Goal: Information Seeking & Learning: Understand process/instructions

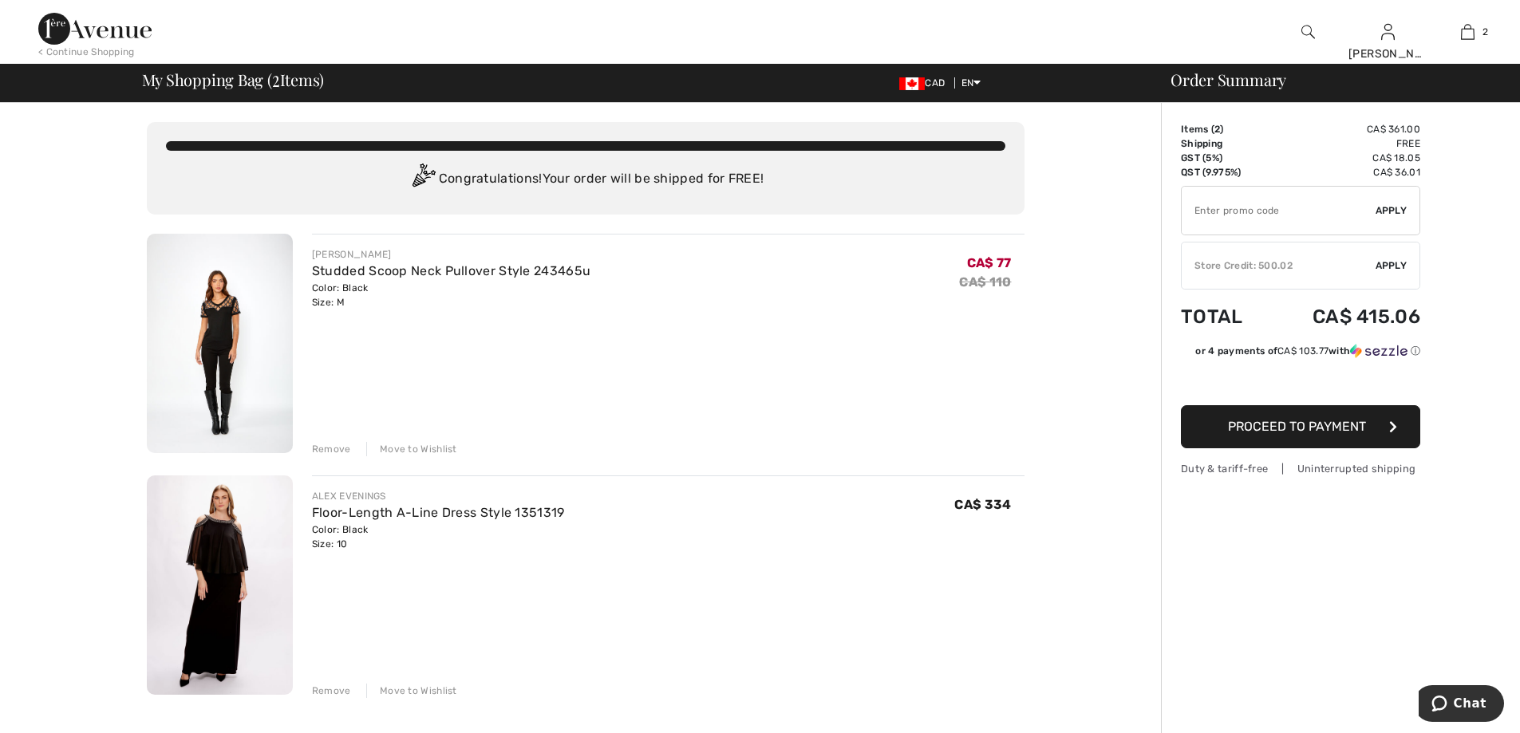
click at [1391, 265] on span "Apply" at bounding box center [1391, 265] width 32 height 14
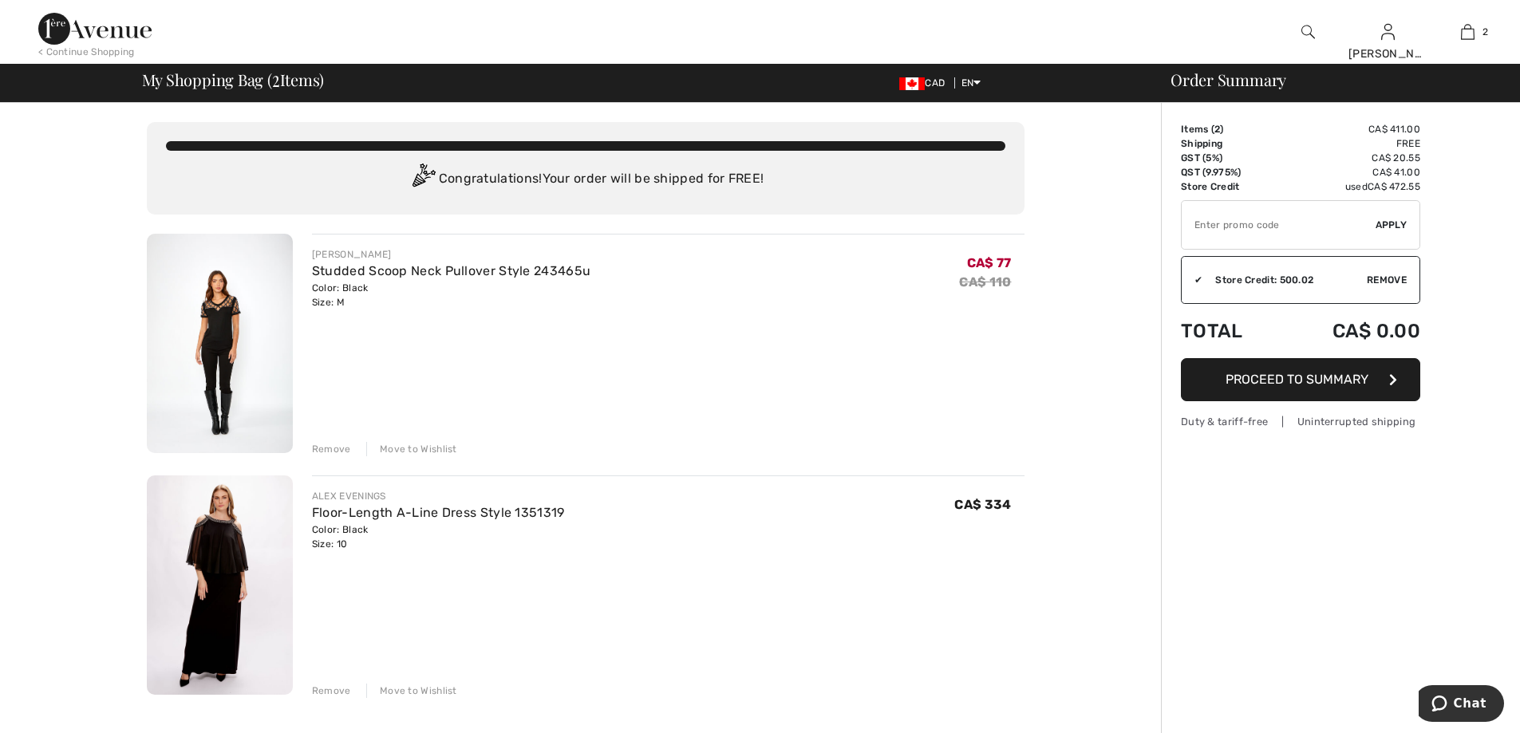
click at [1382, 281] on span "Remove" at bounding box center [1387, 280] width 40 height 14
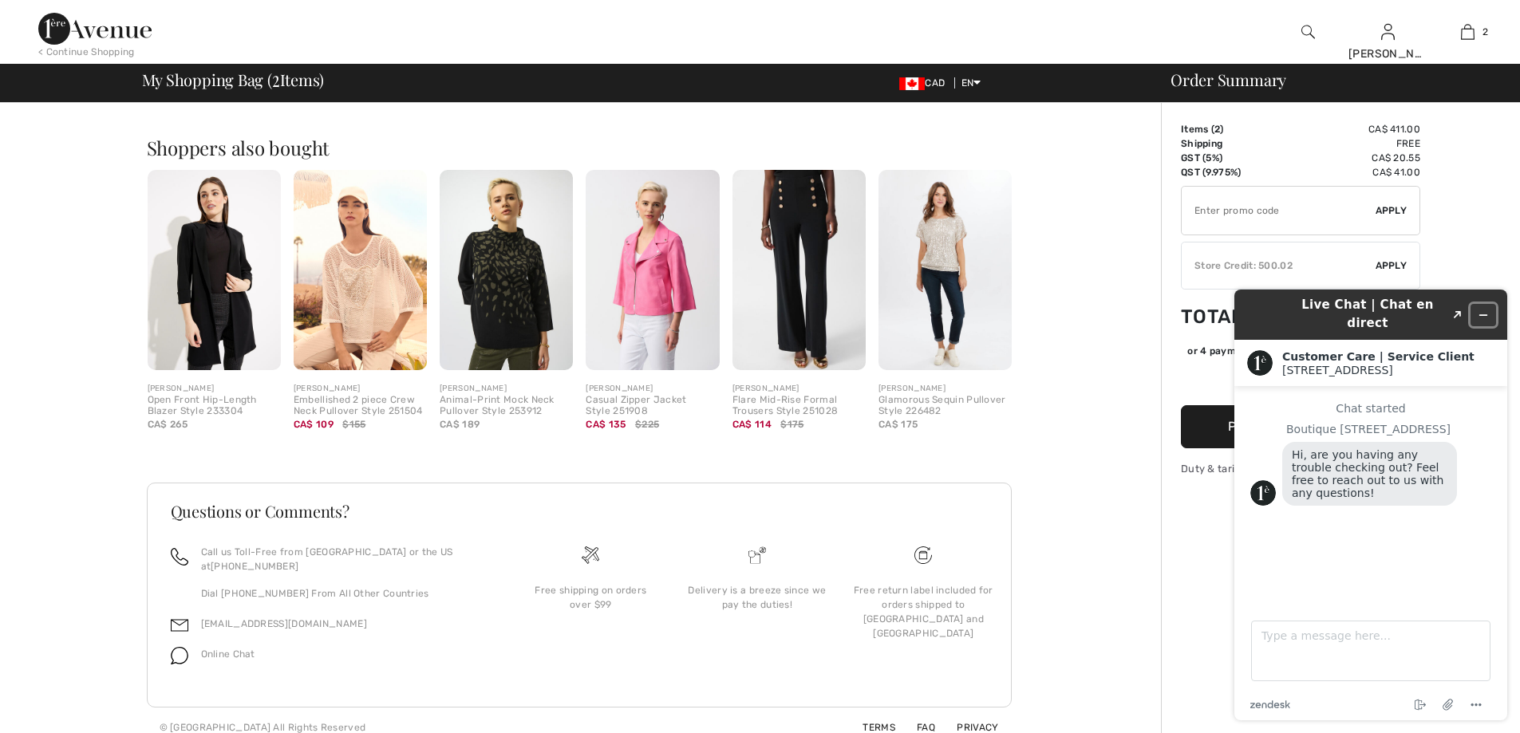
click at [1486, 310] on icon "Minimize widget" at bounding box center [1482, 315] width 11 height 11
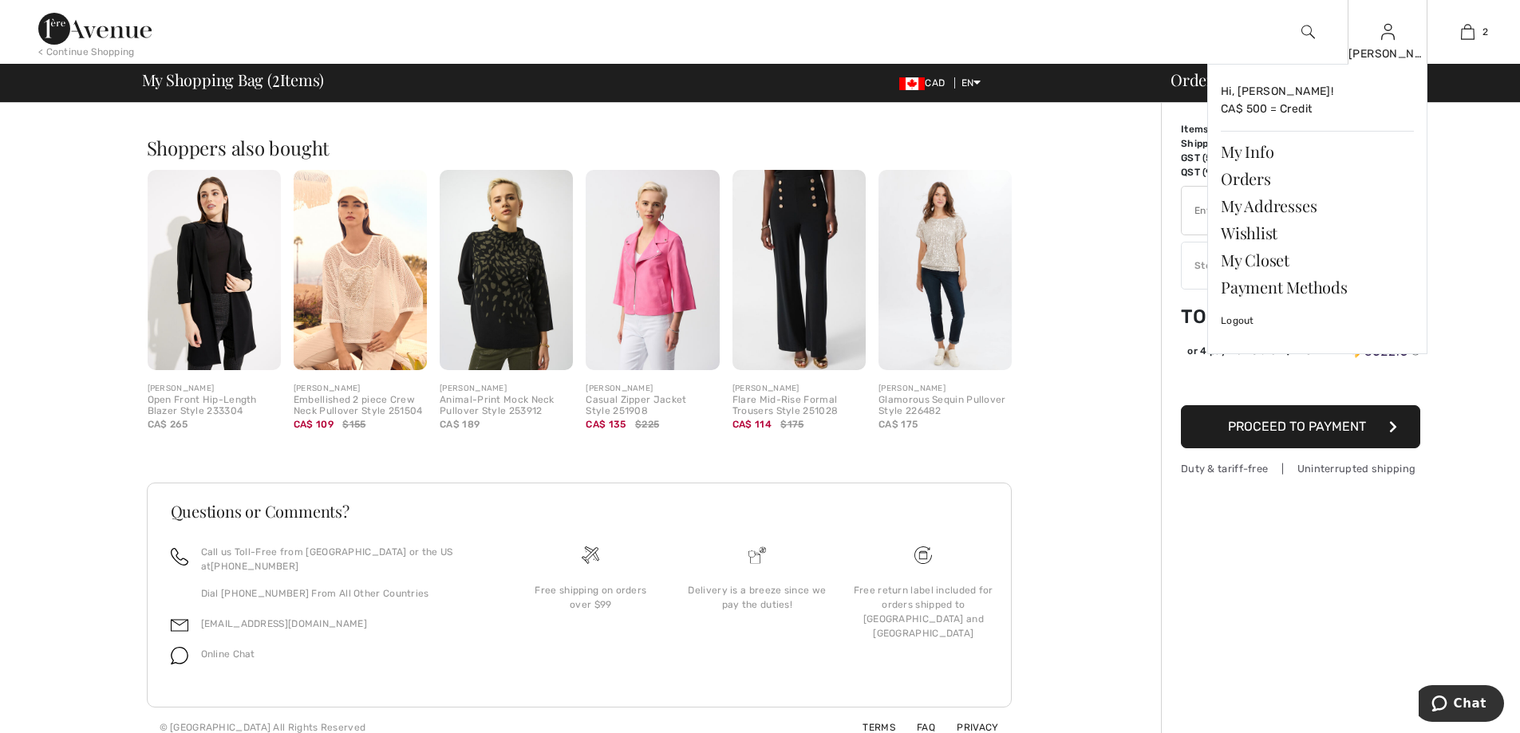
click at [1386, 46] on div "[PERSON_NAME]" at bounding box center [1387, 53] width 78 height 17
click at [1255, 132] on div "Hi, Leslie! CA$ 500 = Credit My Info Orders My Addresses Wishlist My Closet Pay…" at bounding box center [1317, 209] width 220 height 290
click at [1252, 157] on link "My Info" at bounding box center [1317, 151] width 193 height 27
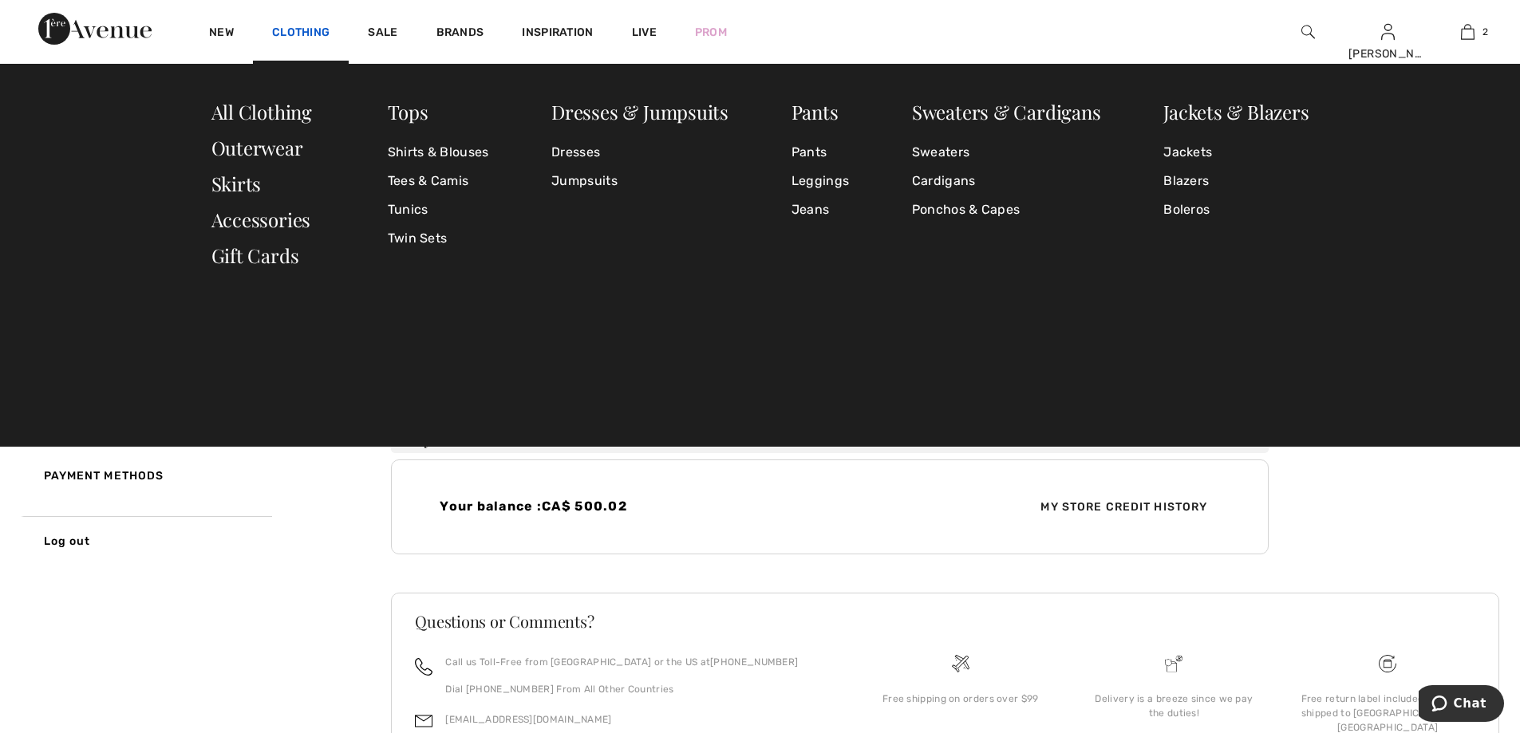
click at [314, 29] on link "Clothing" at bounding box center [300, 34] width 57 height 17
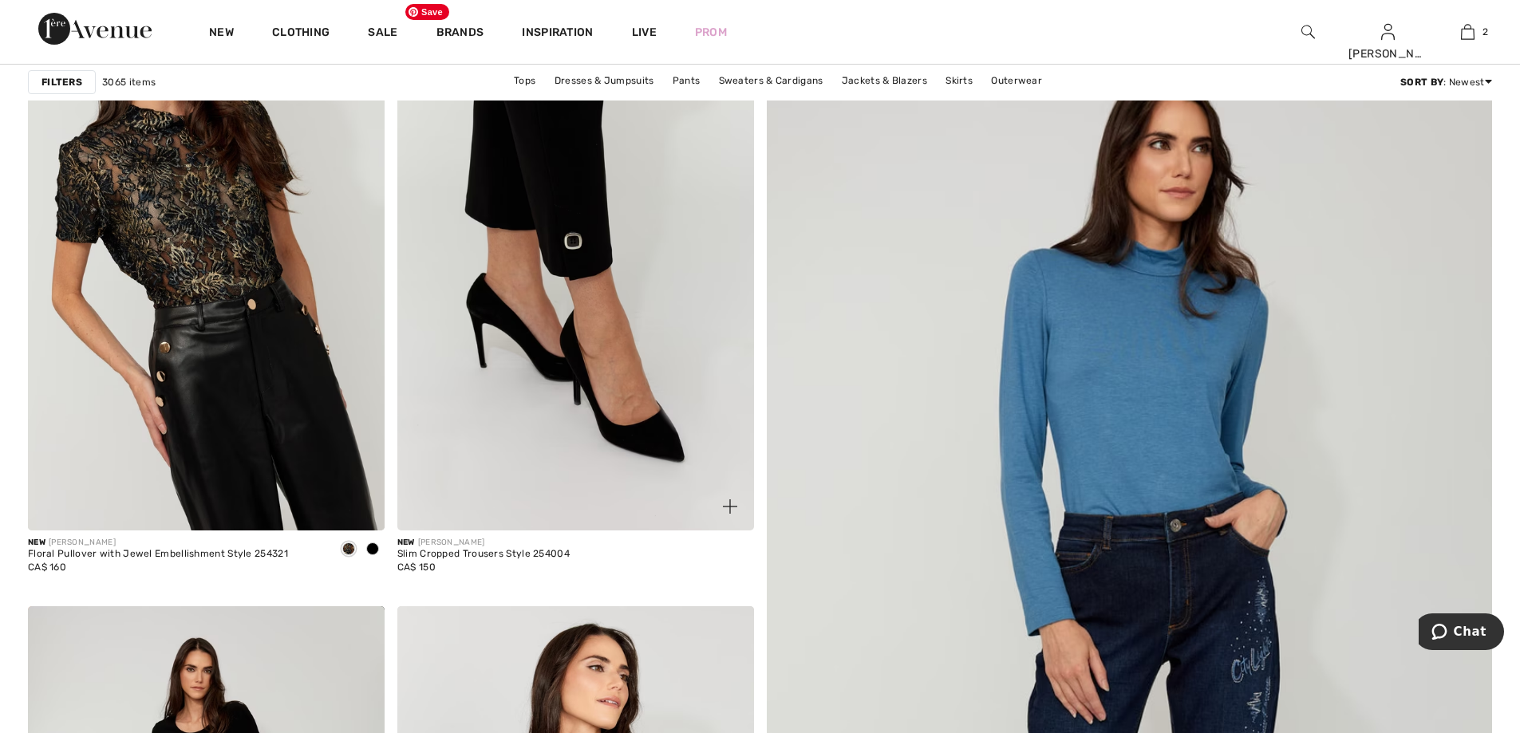
click at [471, 169] on img at bounding box center [575, 263] width 357 height 535
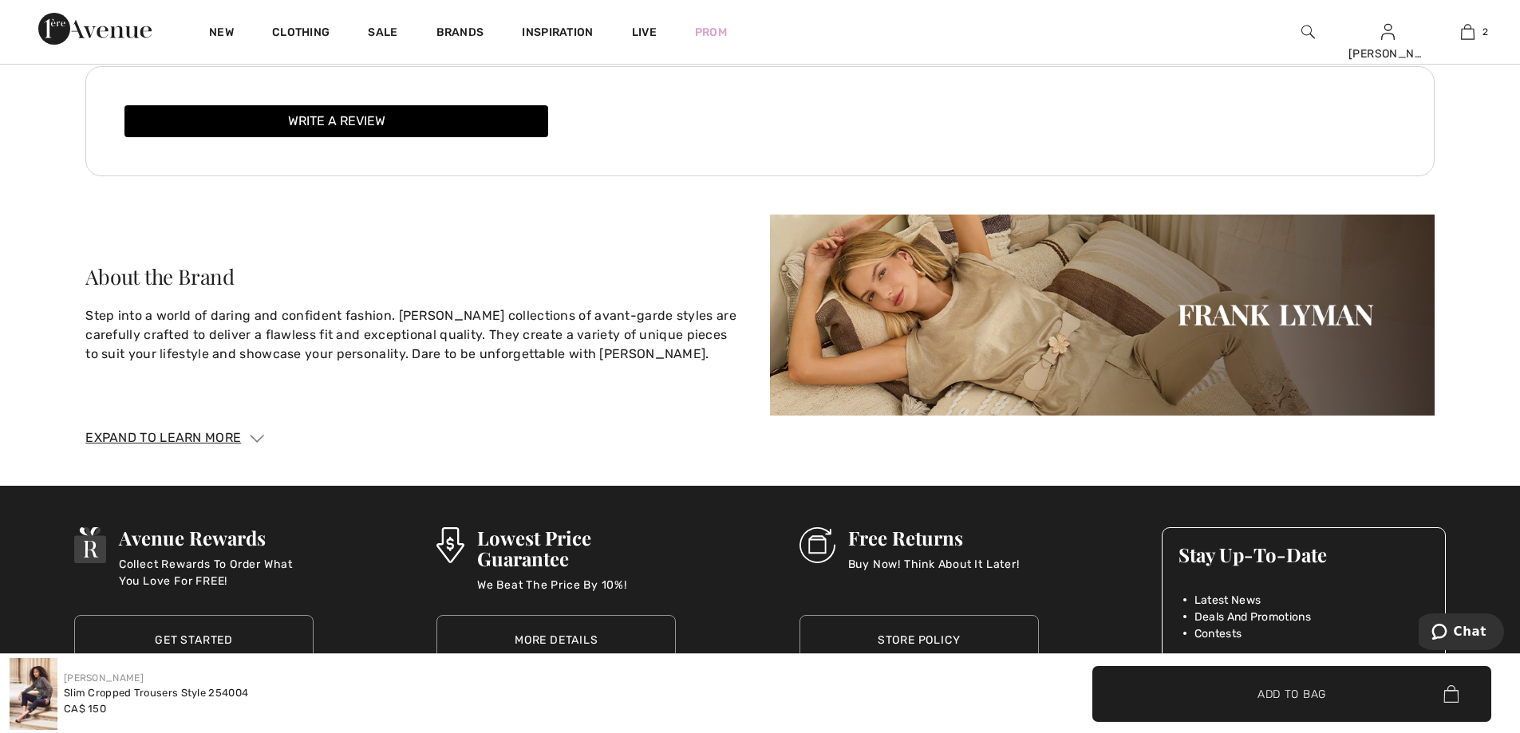
scroll to position [3187, 0]
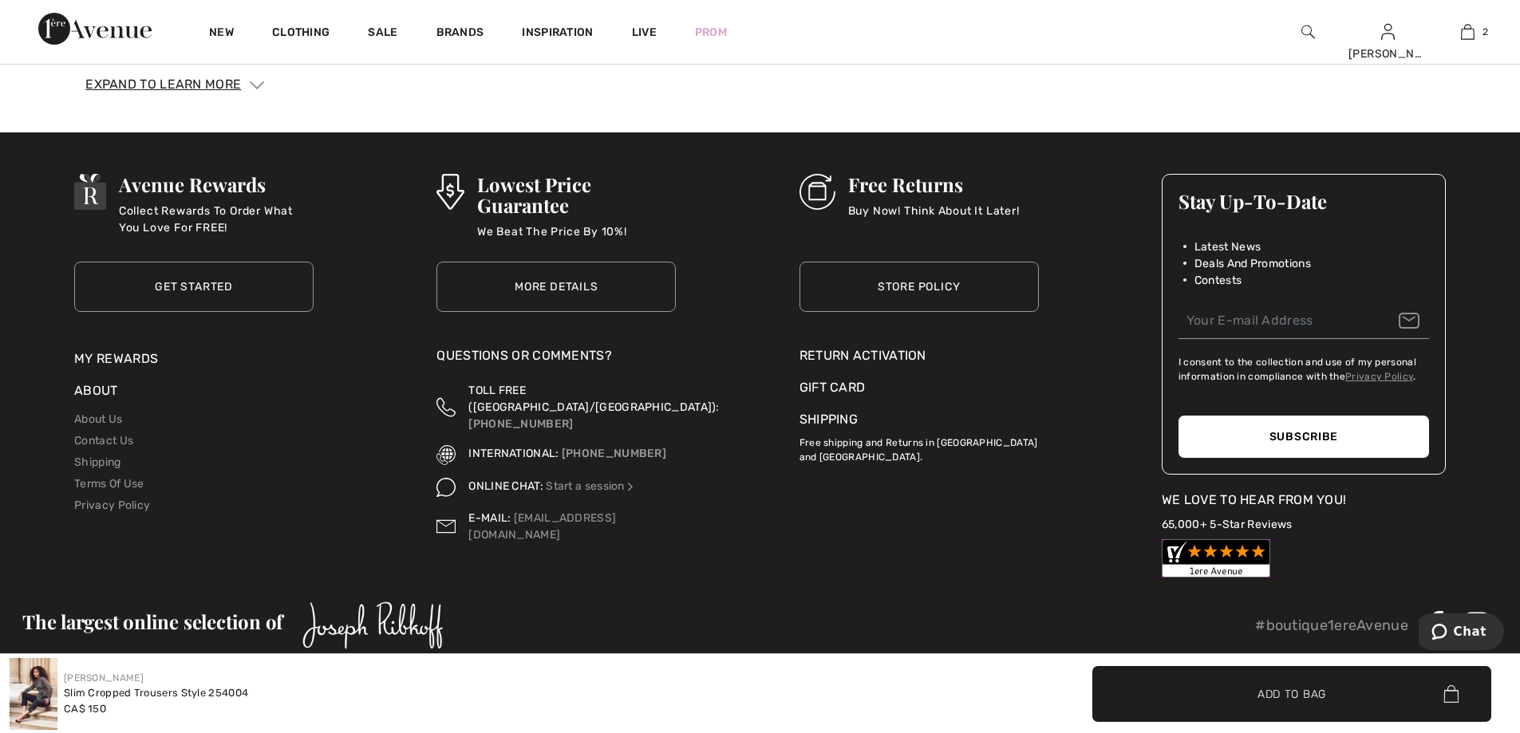
click at [179, 268] on link "Get Started" at bounding box center [193, 287] width 239 height 50
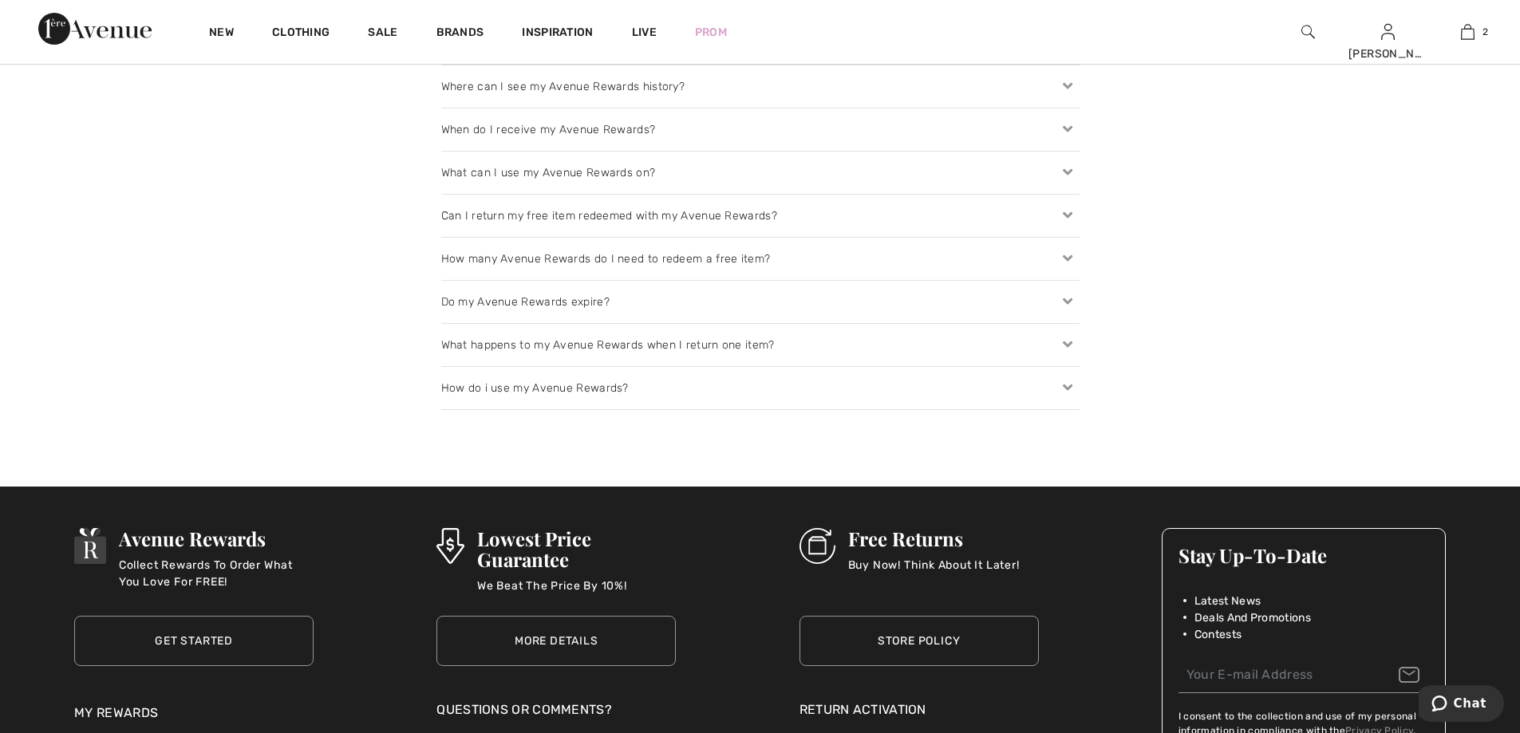
scroll to position [2379, 0]
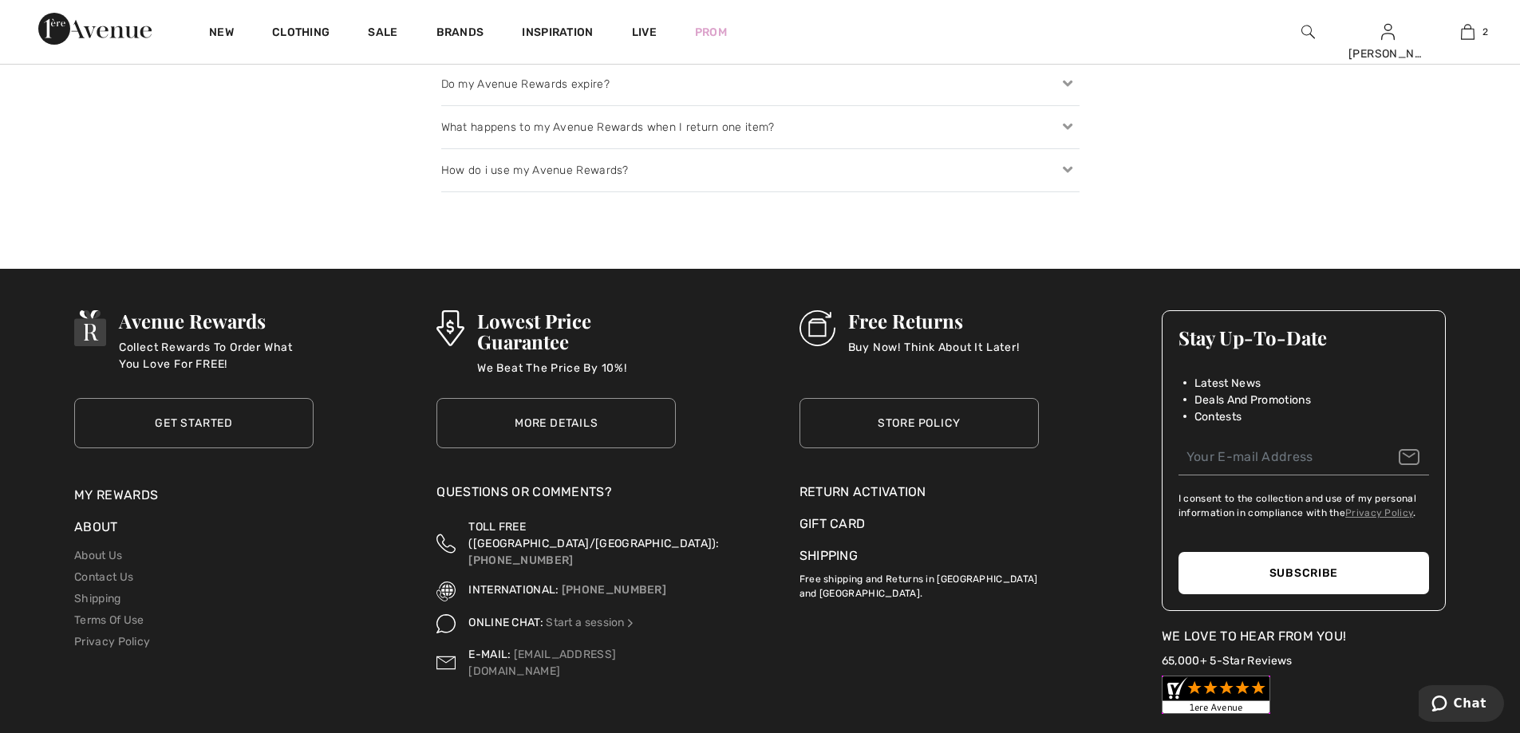
click at [919, 424] on link "Store Policy" at bounding box center [918, 423] width 239 height 50
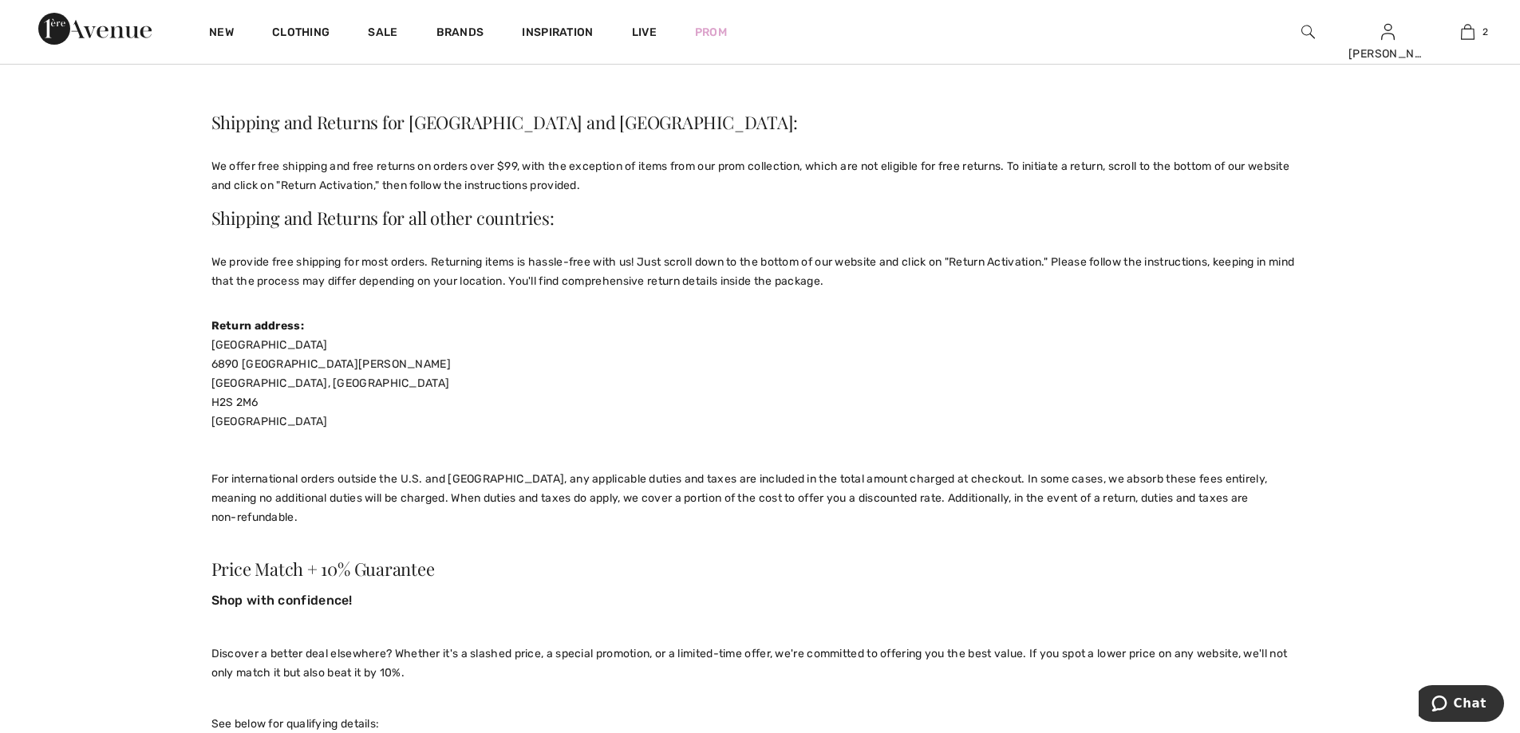
scroll to position [319, 0]
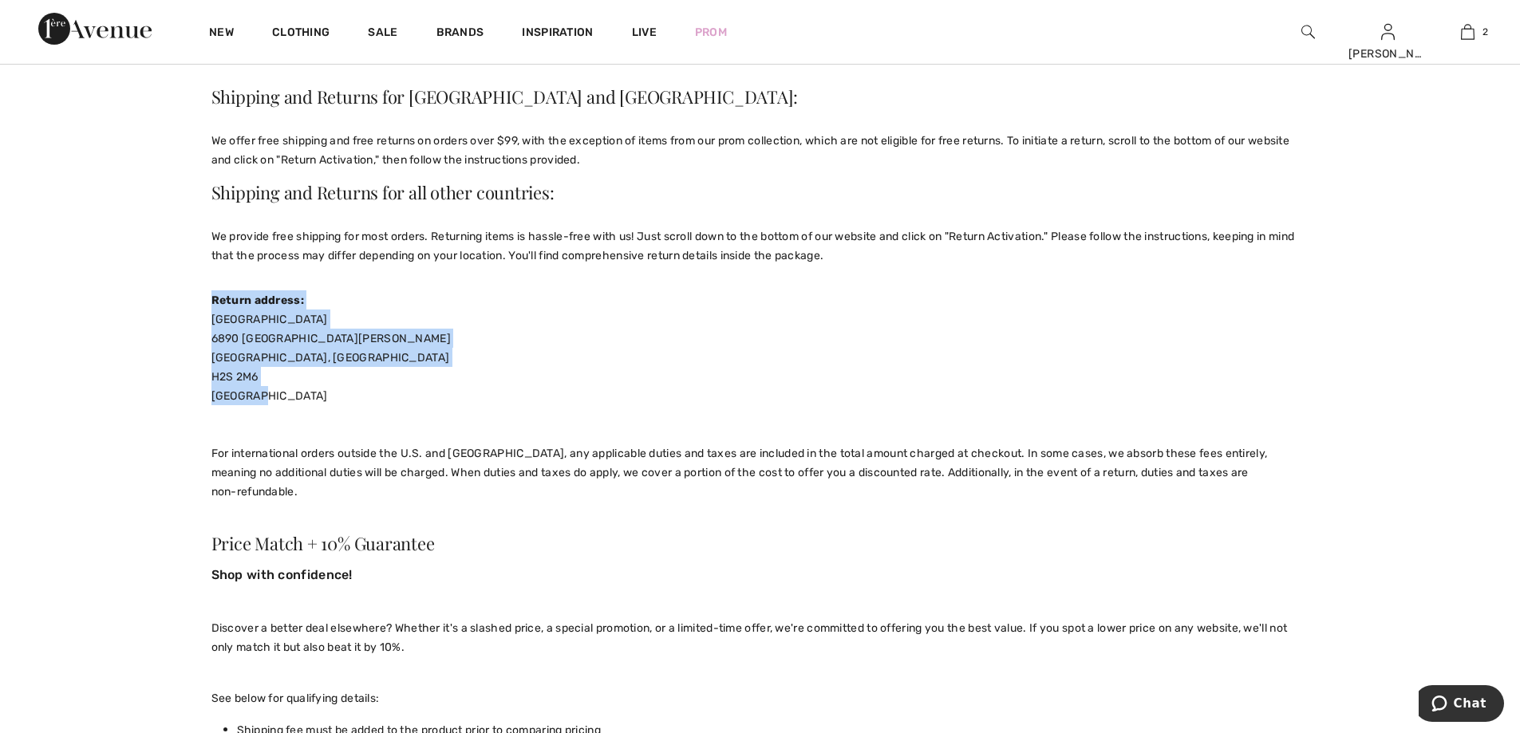
drag, startPoint x: 211, startPoint y: 296, endPoint x: 469, endPoint y: 250, distance: 261.8
click at [311, 399] on div "Store Policy The following policy is applicable to all purchases completed on […" at bounding box center [760, 726] width 1098 height 1711
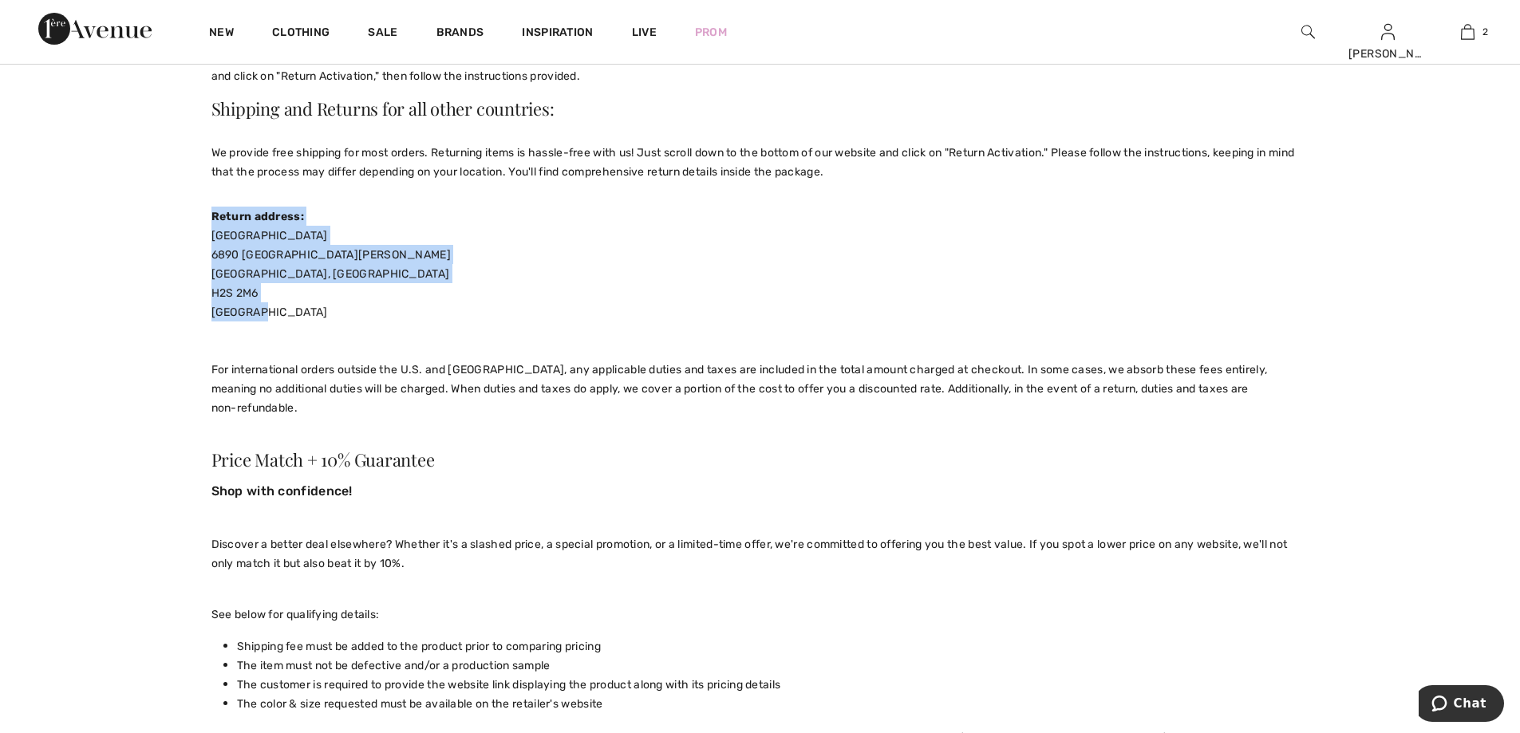
scroll to position [479, 0]
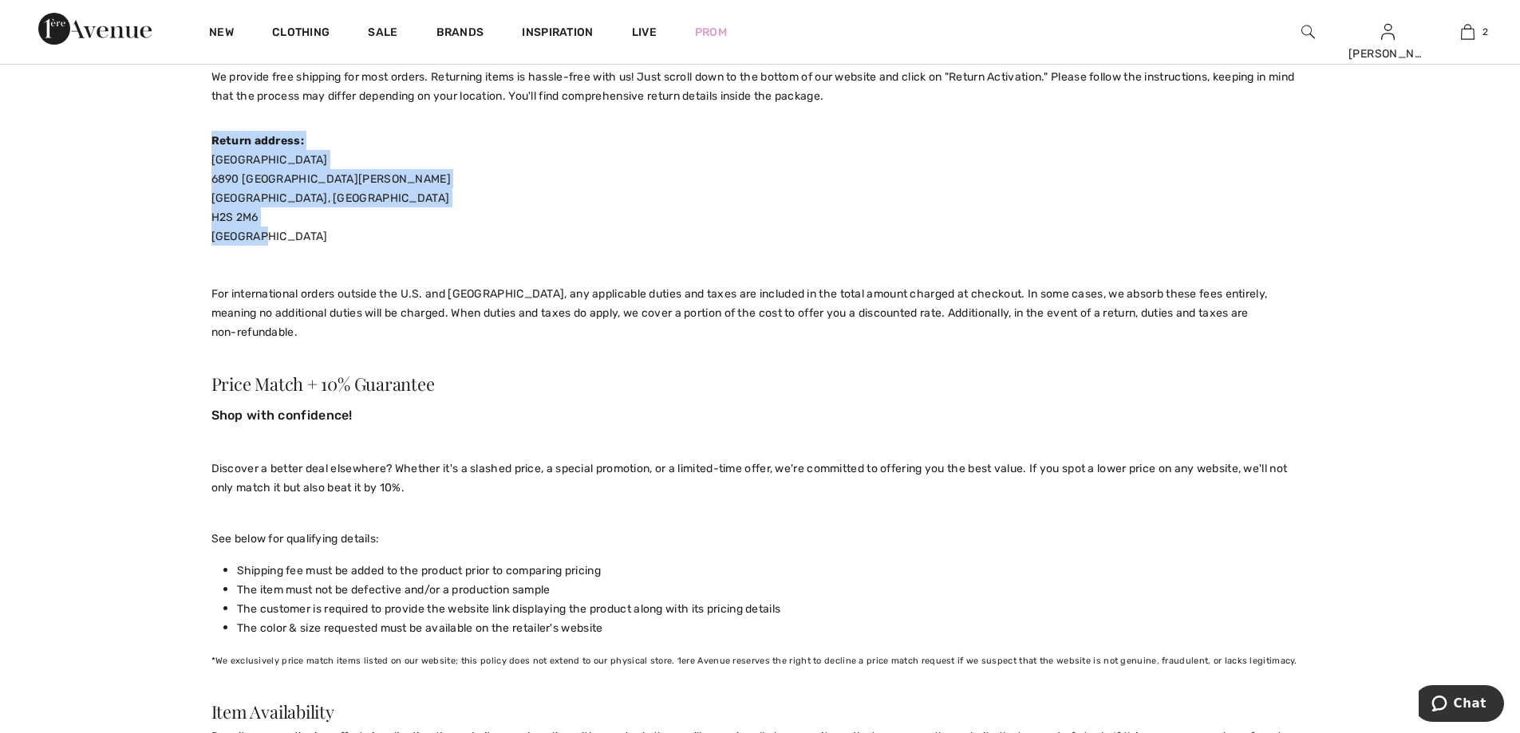
click at [888, 203] on div "[GEOGRAPHIC_DATA][STREET_ADDRESS][PERSON_NAME][GEOGRAPHIC_DATA] For internation…" at bounding box center [760, 245] width 1098 height 191
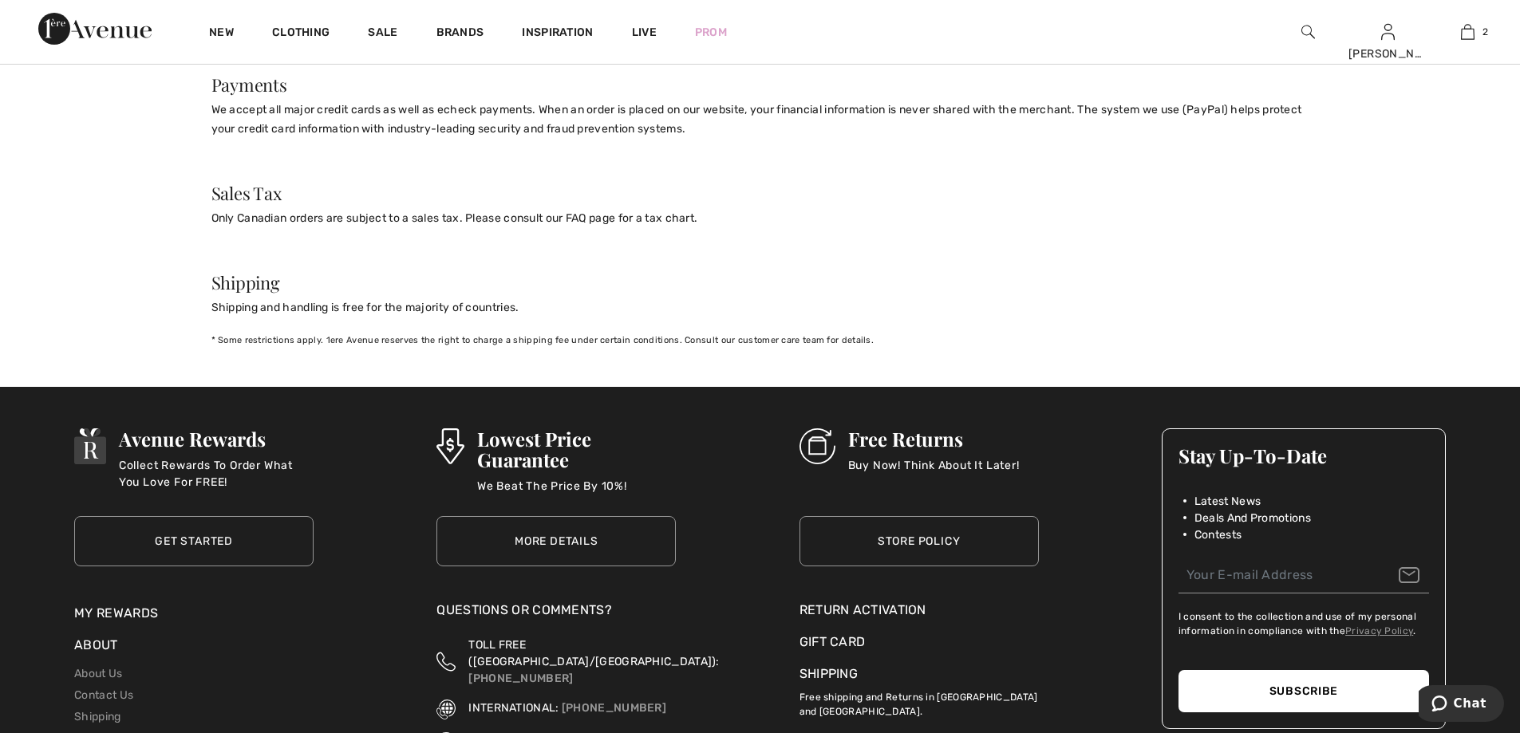
scroll to position [1596, 0]
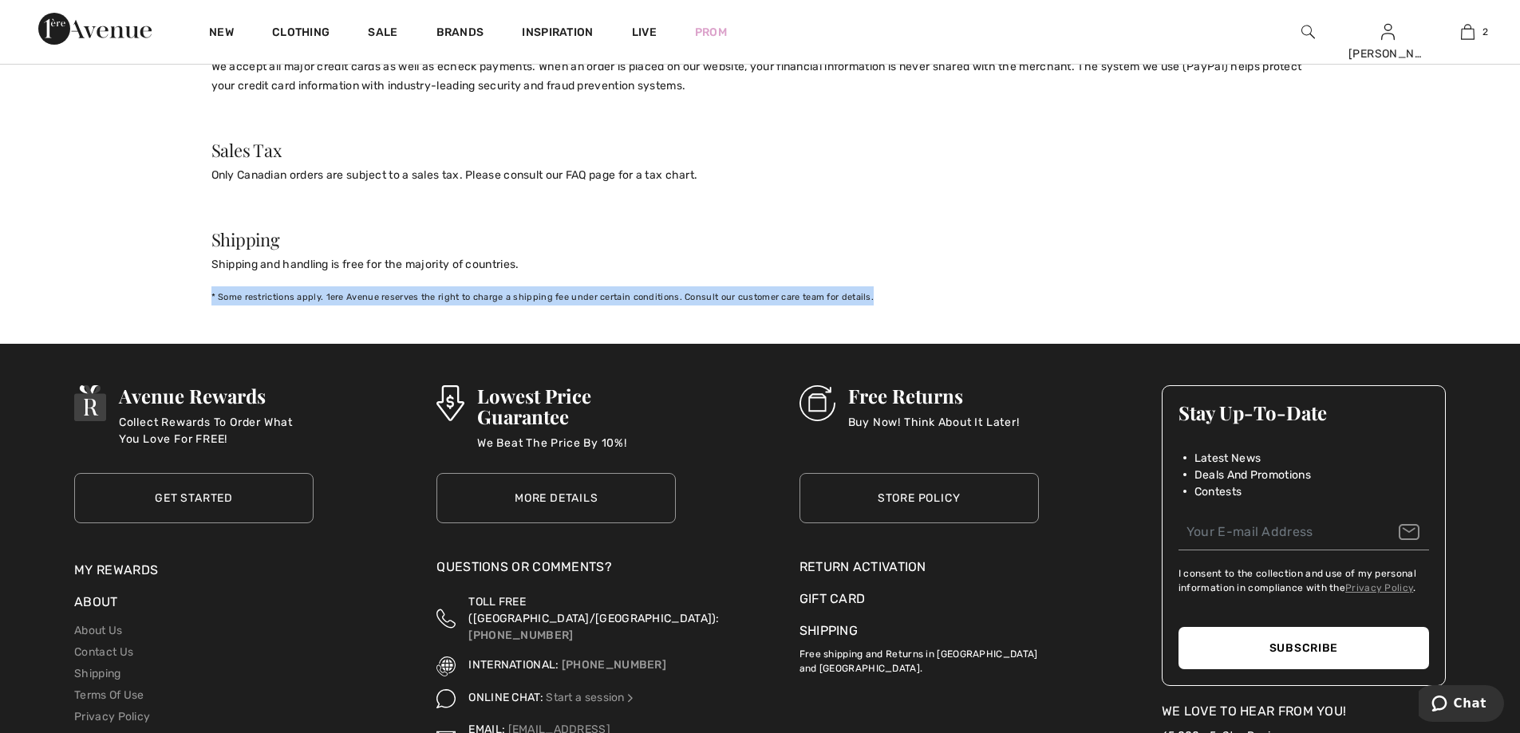
drag, startPoint x: 202, startPoint y: 270, endPoint x: 939, endPoint y: 269, distance: 737.1
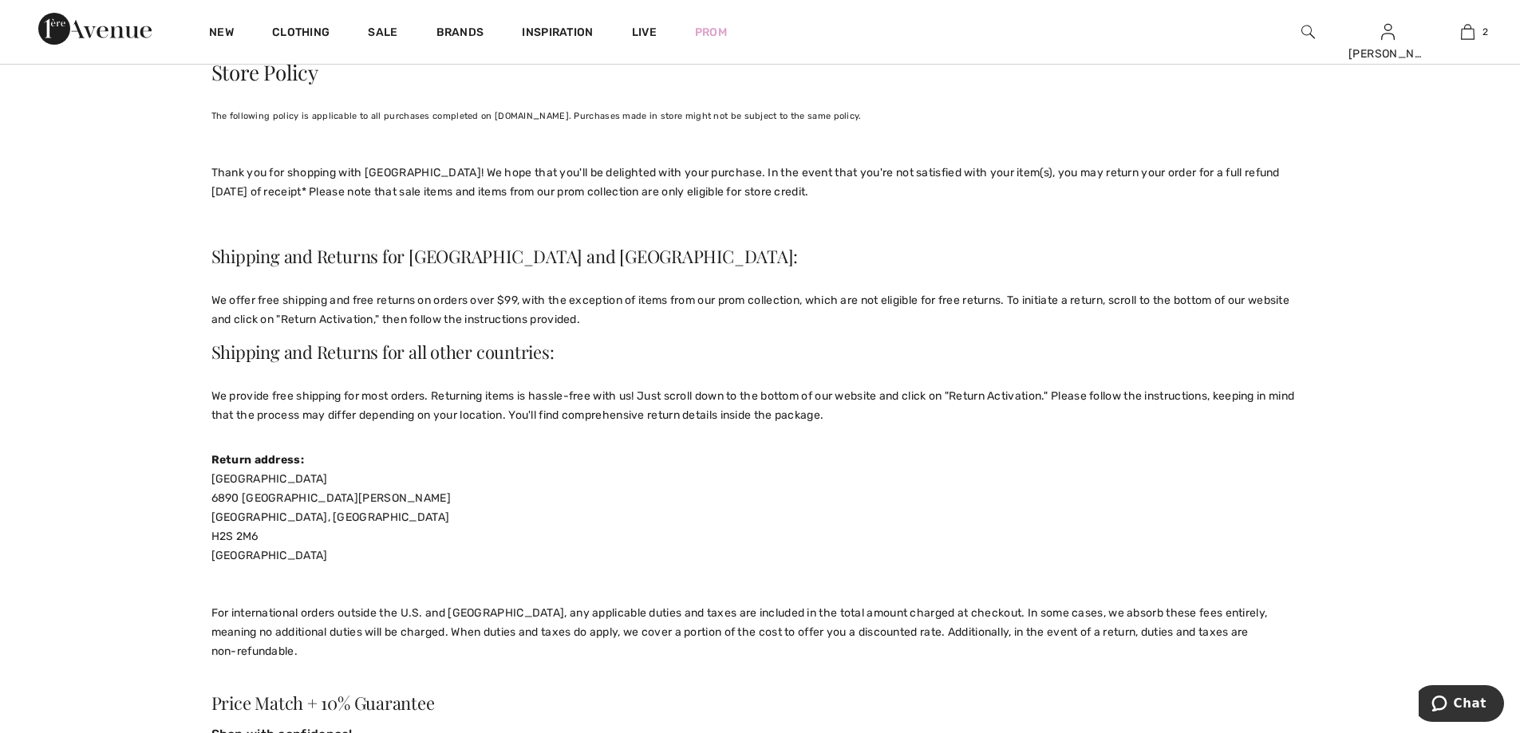
scroll to position [0, 0]
